Goal: Check status: Check status

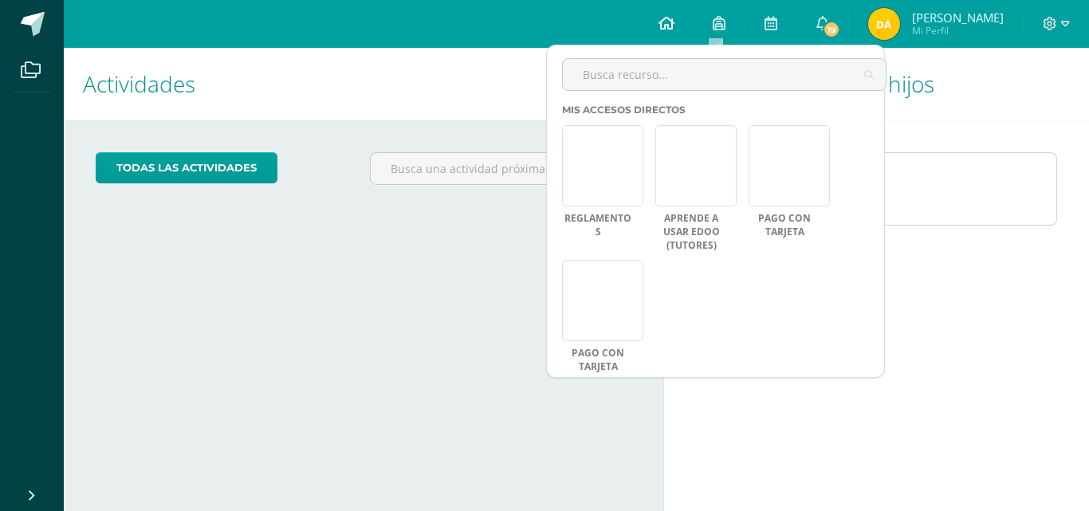
click at [658, 18] on icon at bounding box center [666, 23] width 16 height 14
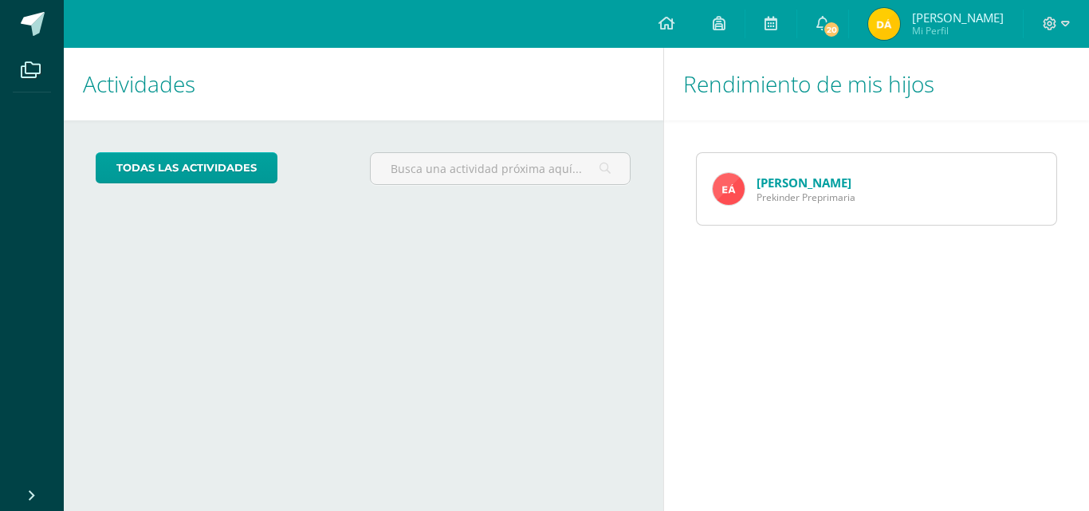
click at [749, 181] on div "Emma Avila Prekinder Preprimaria" at bounding box center [784, 189] width 175 height 72
click at [734, 183] on img at bounding box center [728, 189] width 32 height 32
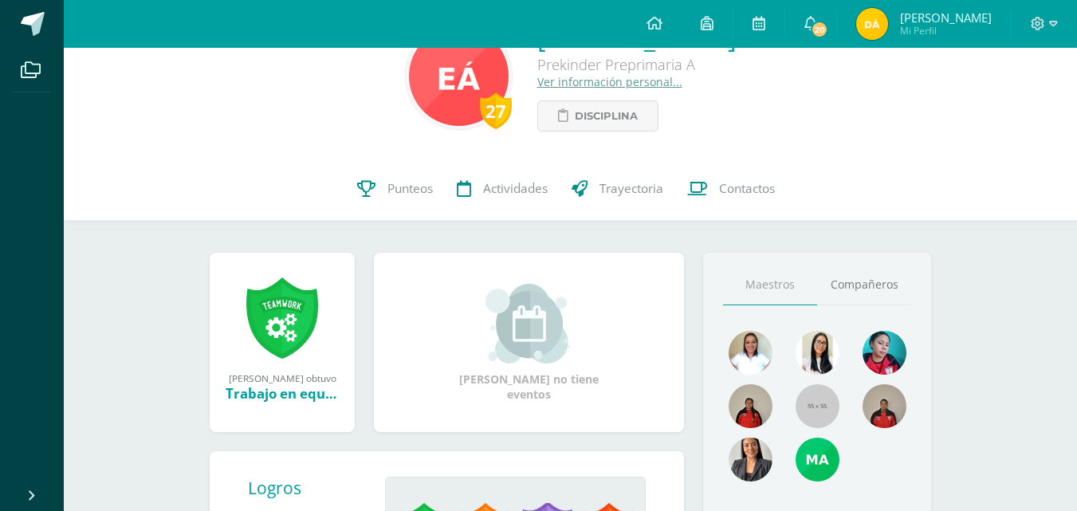
scroll to position [53, 0]
click at [639, 190] on span "Trayectoria" at bounding box center [631, 187] width 64 height 17
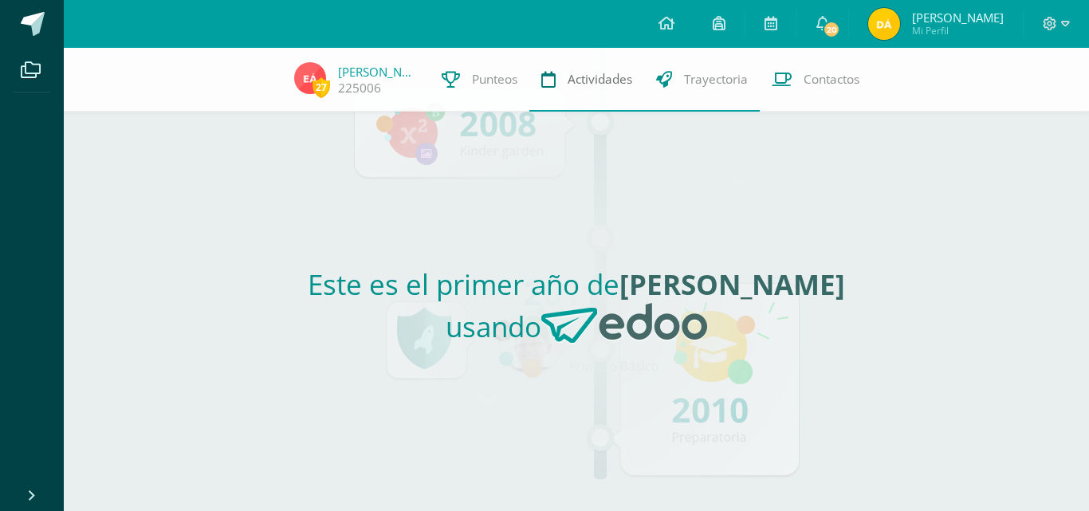
click at [555, 89] on link "Actividades" at bounding box center [586, 80] width 115 height 64
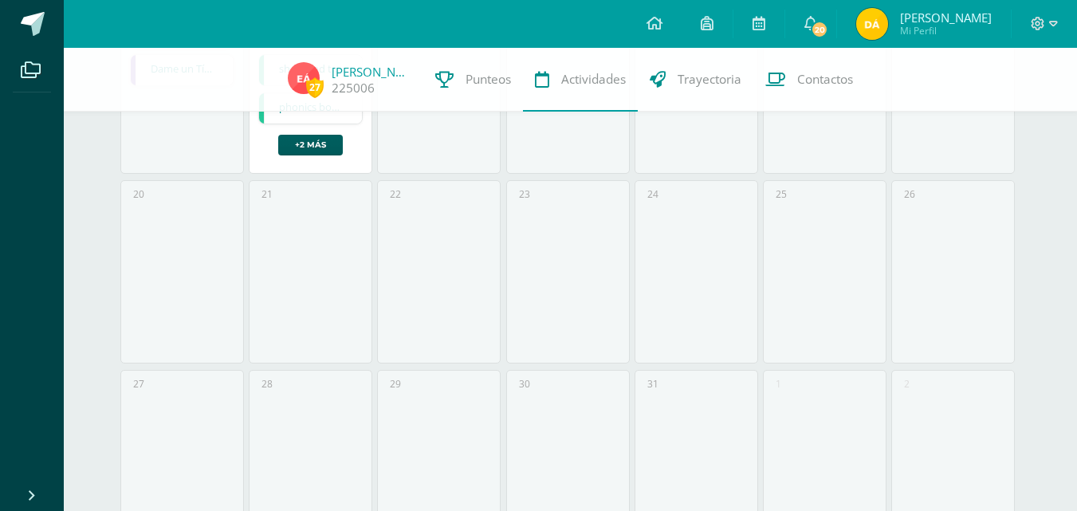
scroll to position [747, 0]
